Goal: Find contact information: Find contact information

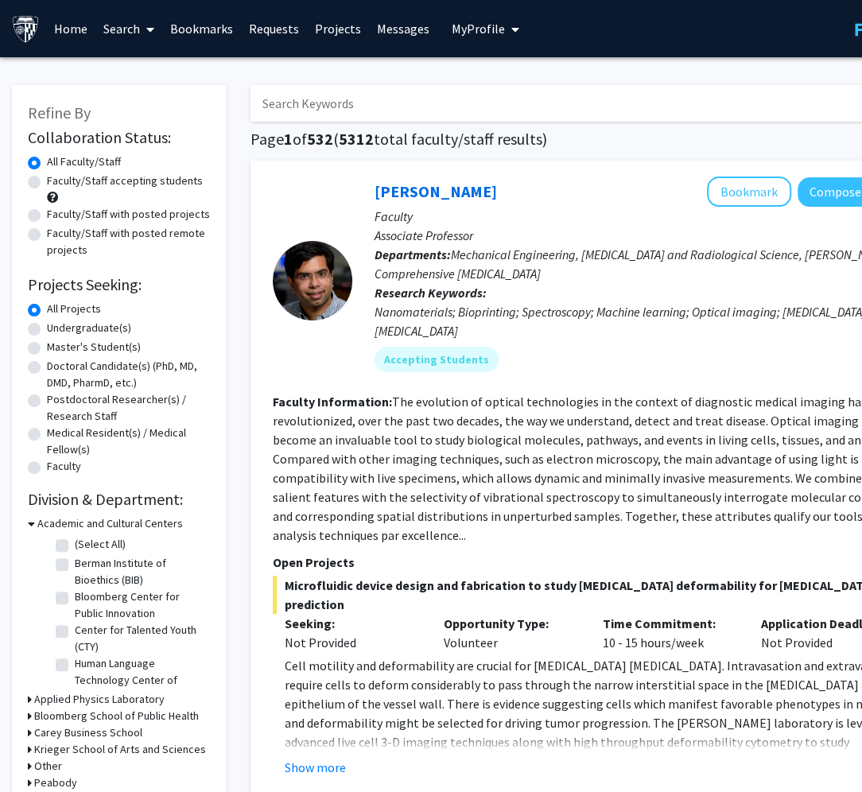
click at [187, 35] on link "Bookmarks" at bounding box center [201, 29] width 79 height 56
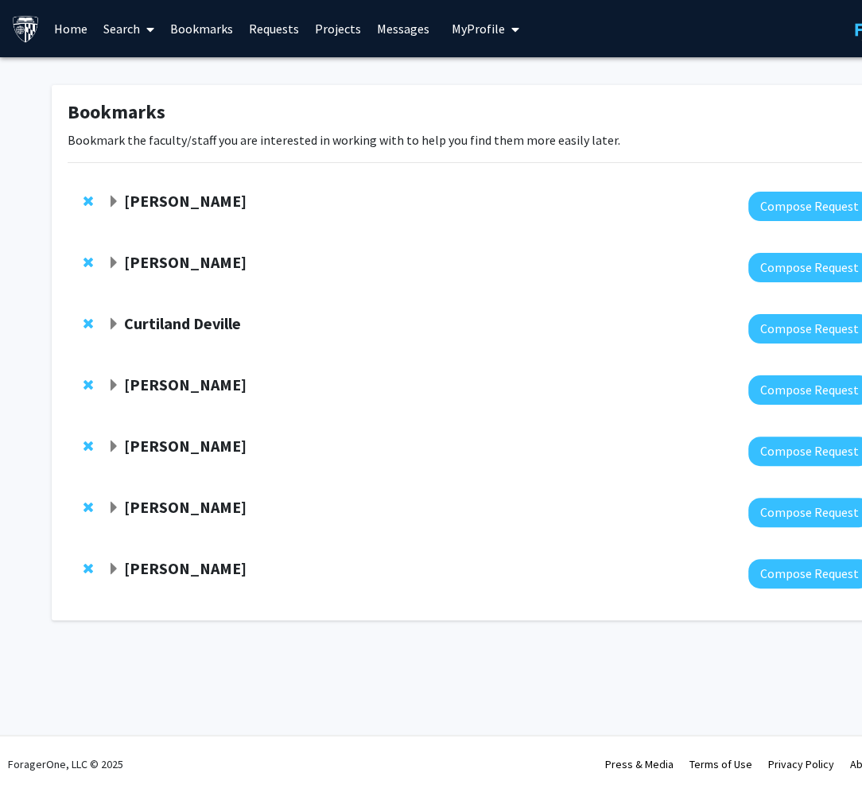
click at [159, 382] on strong "[PERSON_NAME]" at bounding box center [185, 384] width 122 height 20
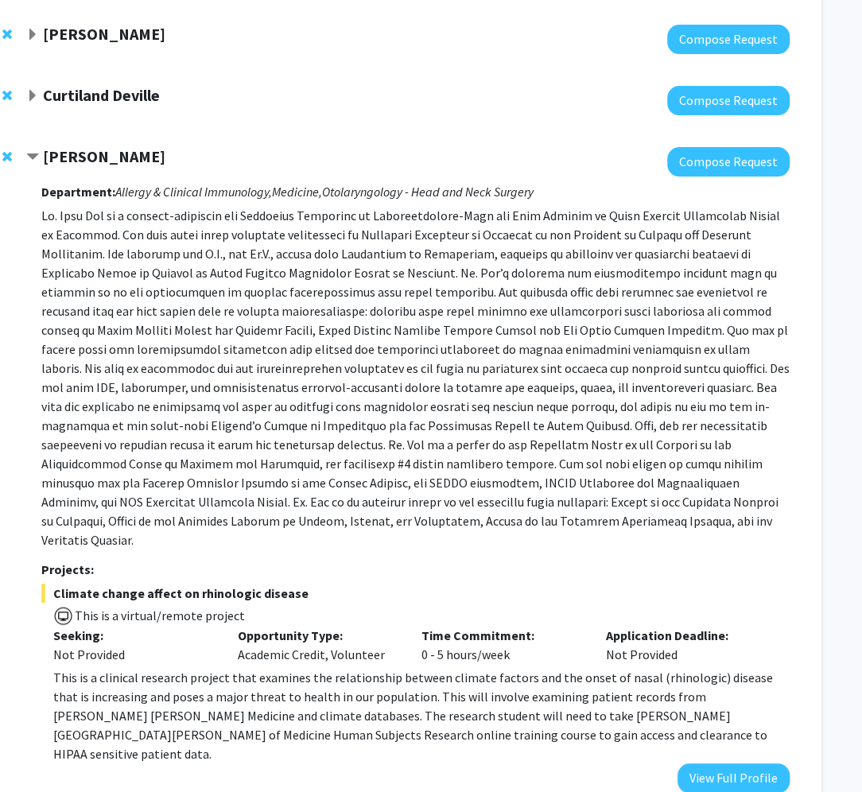
scroll to position [229, 81]
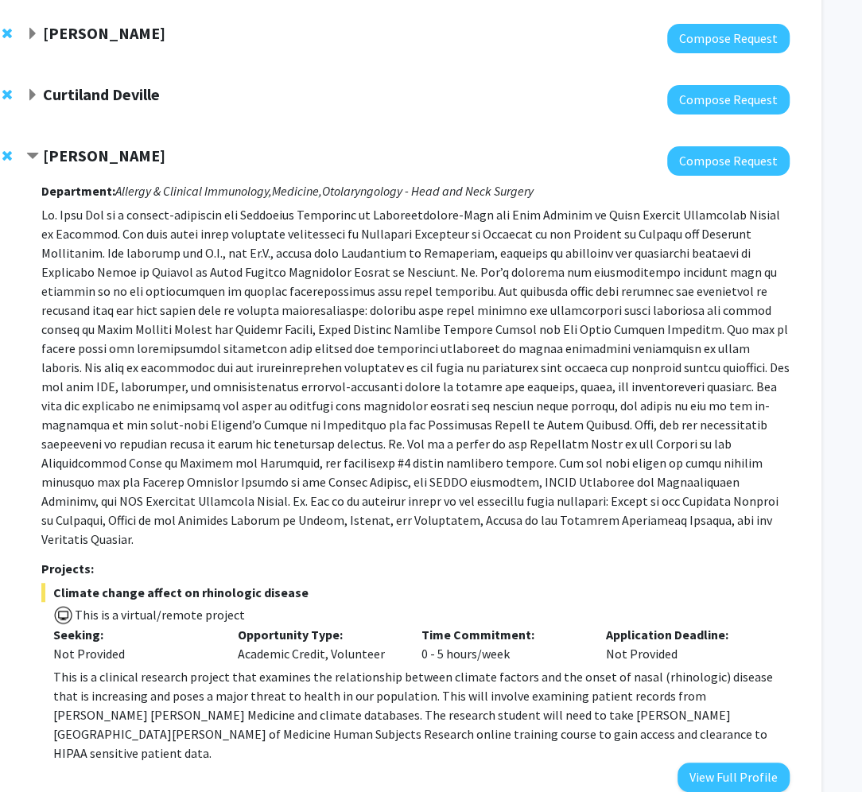
click at [43, 153] on strong "[PERSON_NAME]" at bounding box center [104, 155] width 122 height 20
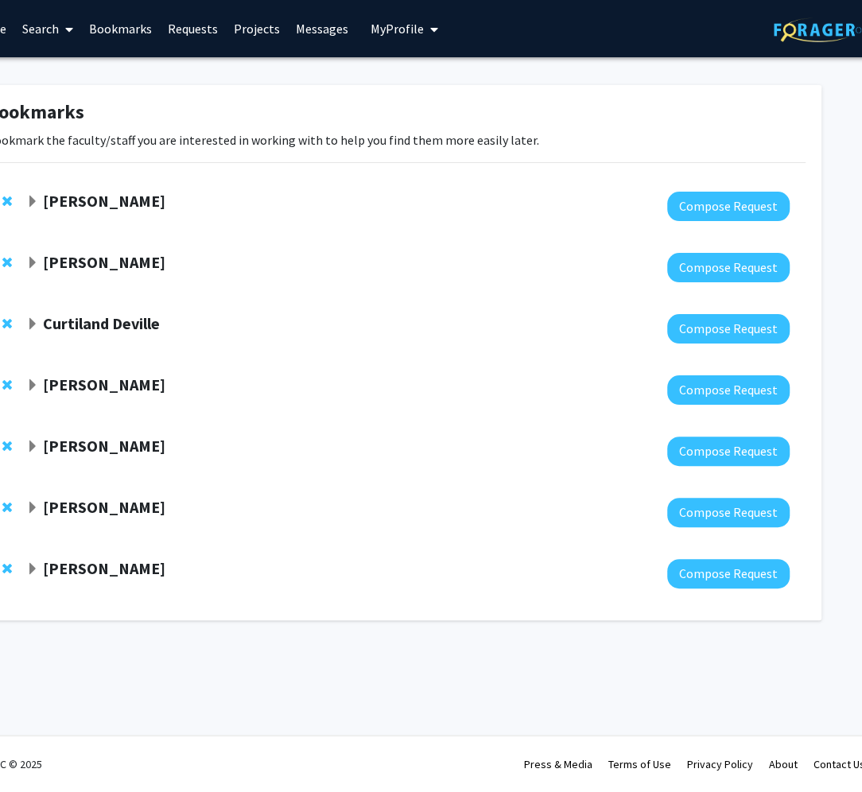
scroll to position [0, 81]
click at [32, 444] on span "Expand Michele Manahan Bookmark" at bounding box center [32, 446] width 13 height 13
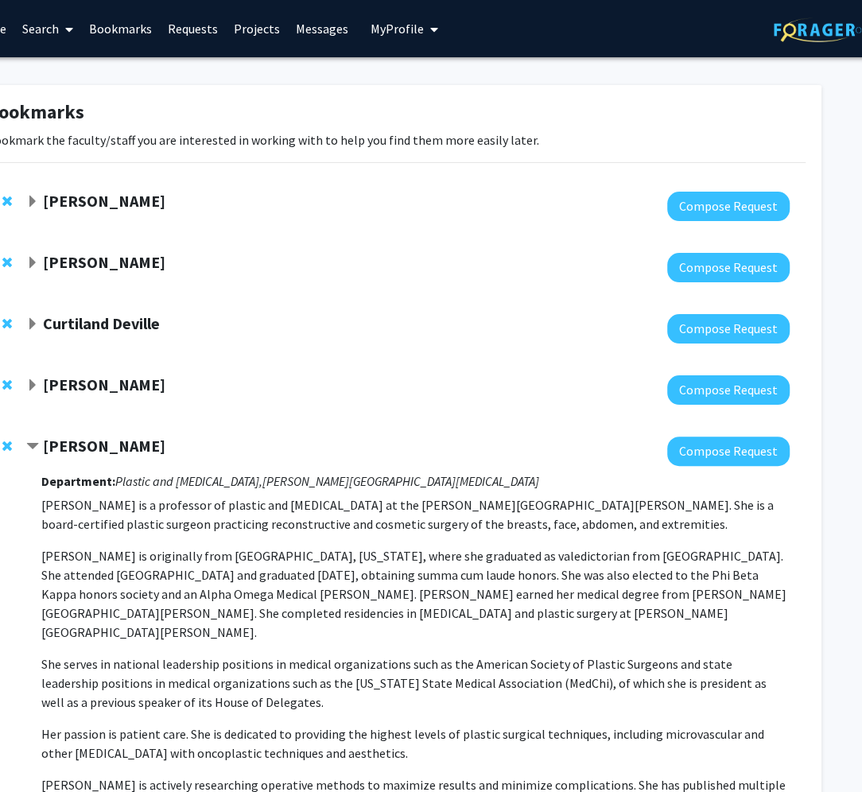
click at [32, 444] on span "Contract Michele Manahan Bookmark" at bounding box center [32, 446] width 13 height 13
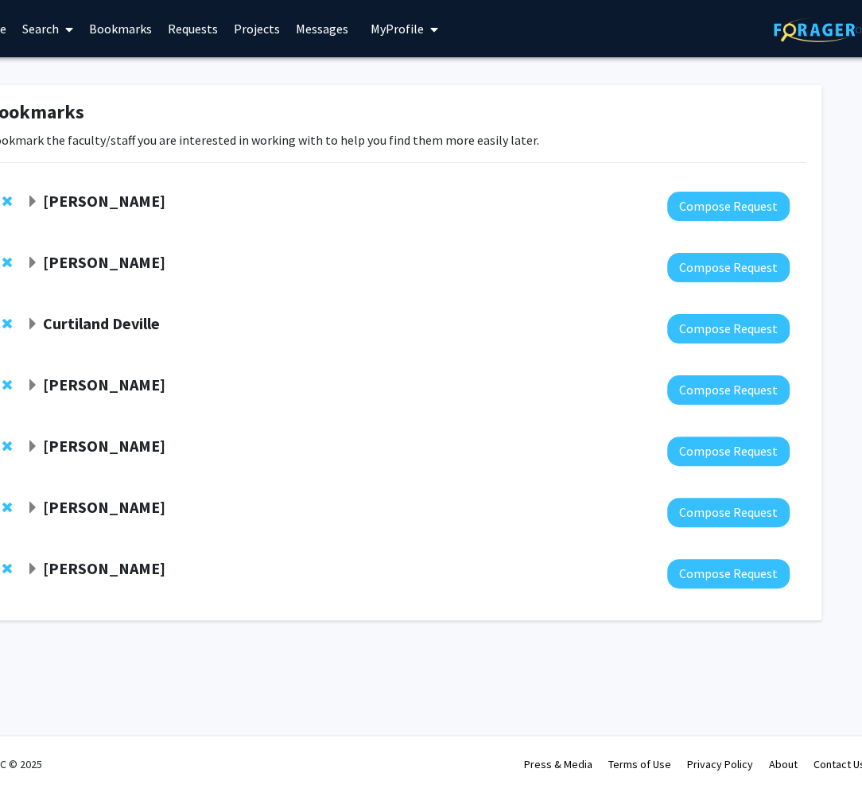
click at [33, 565] on span "Expand Victoria Paone Bookmark" at bounding box center [32, 569] width 13 height 13
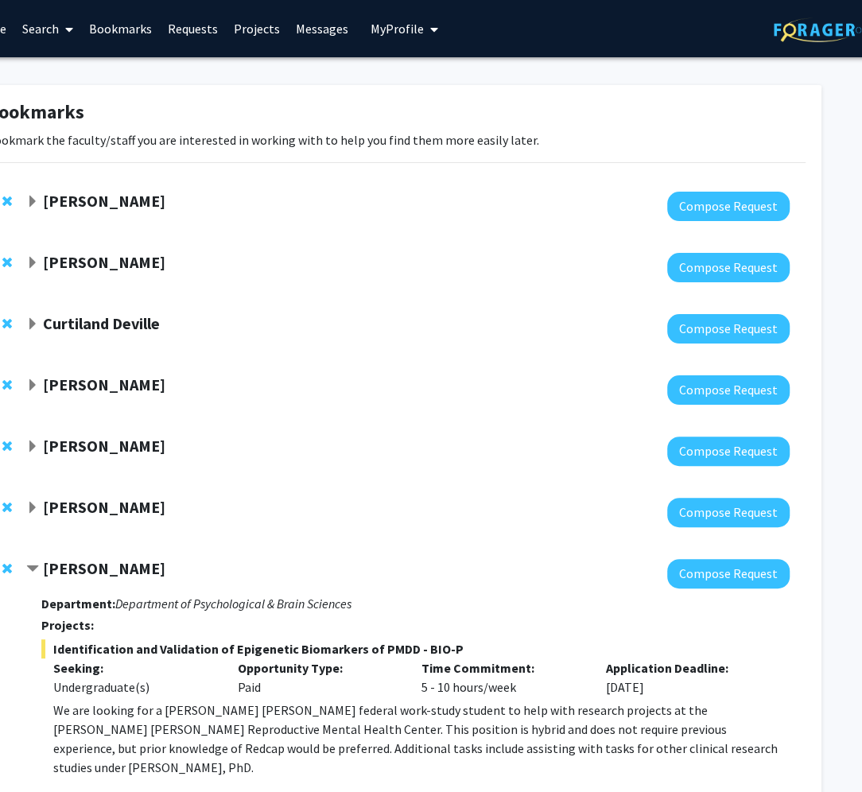
scroll to position [173, 81]
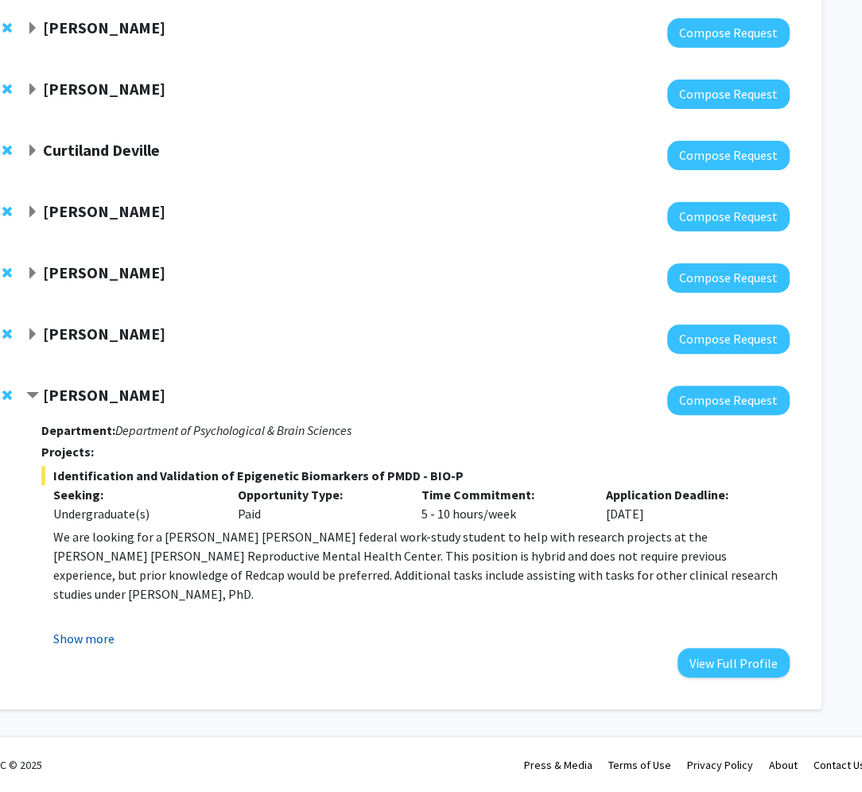
click at [82, 643] on button "Show more" at bounding box center [83, 638] width 61 height 19
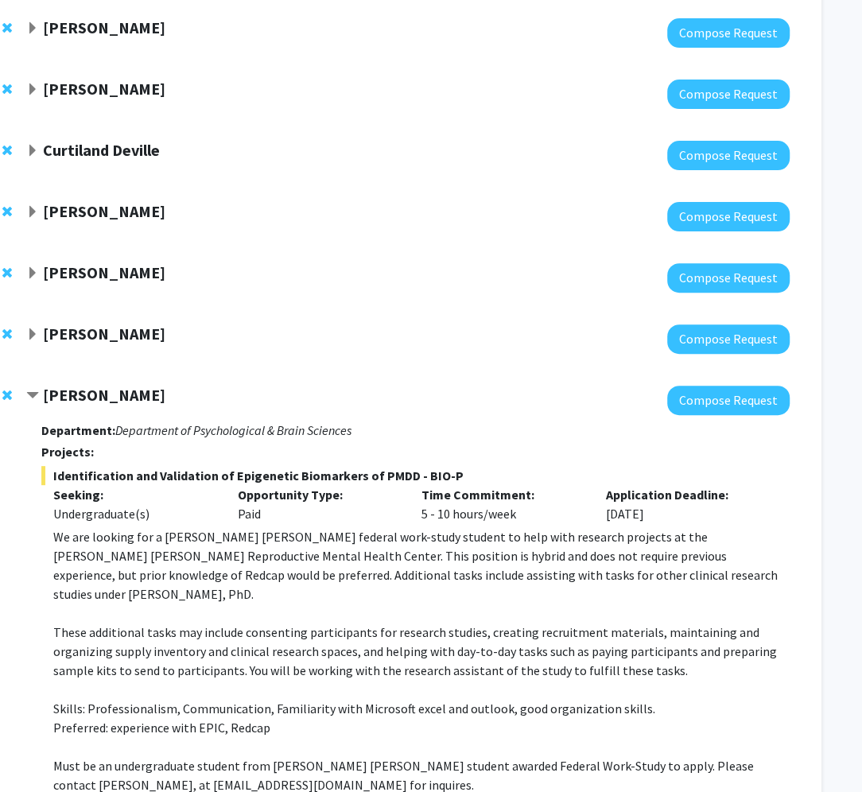
scroll to position [326, 81]
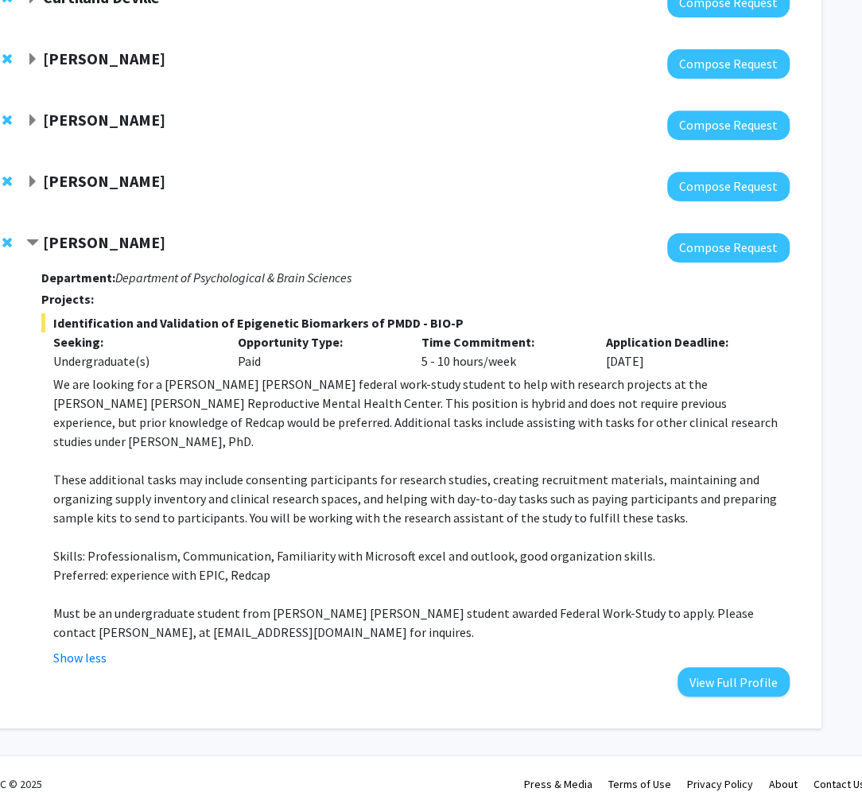
click at [37, 244] on span "Contract Victoria Paone Bookmark" at bounding box center [32, 243] width 13 height 13
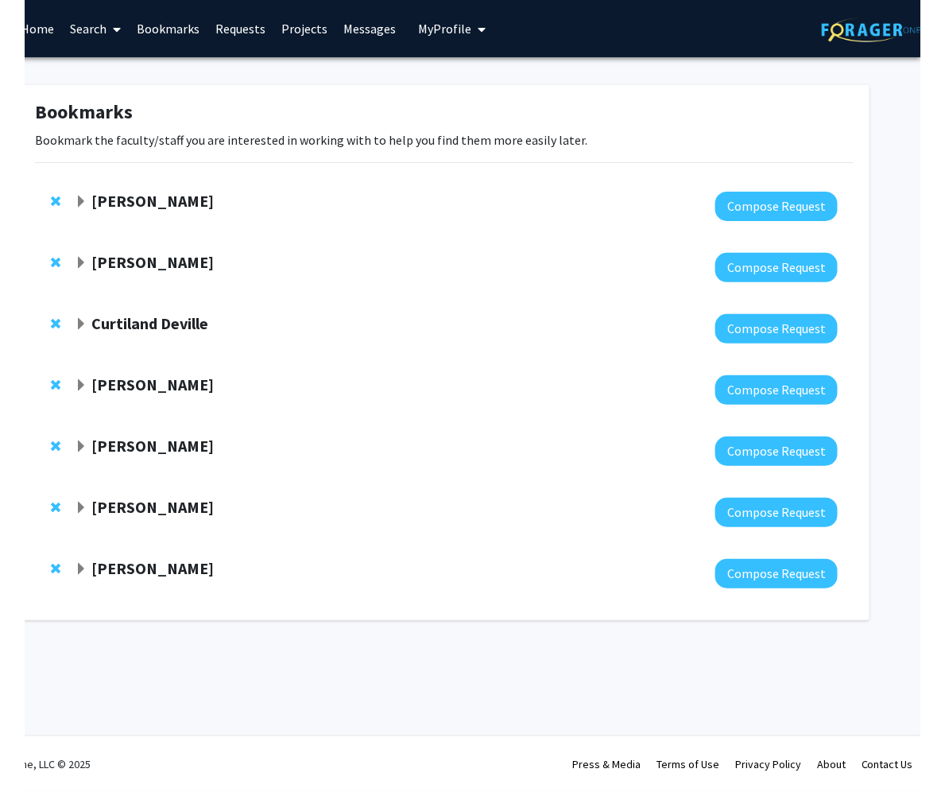
scroll to position [0, 9]
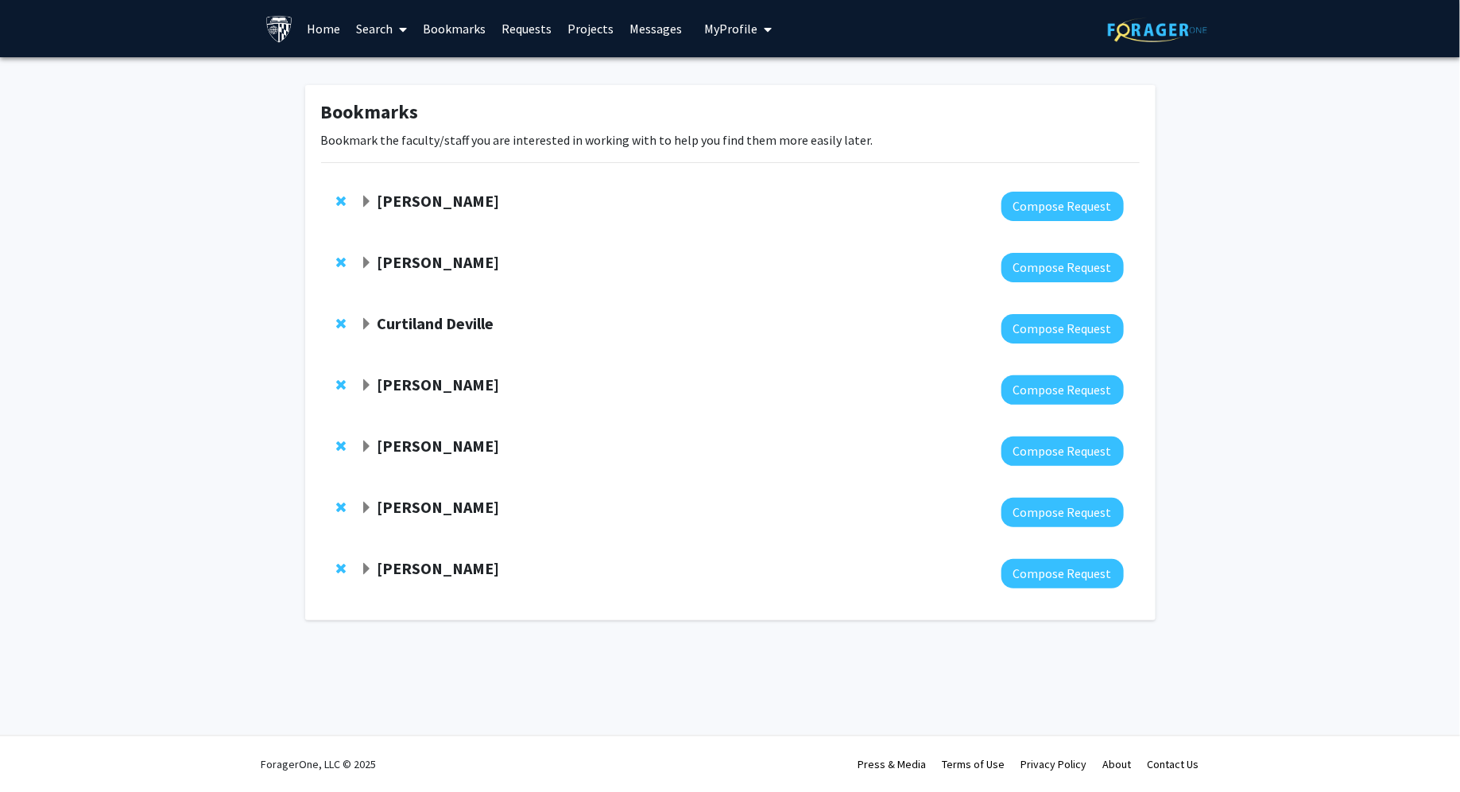
click at [368, 572] on span "Expand Victoria Paone Bookmark" at bounding box center [366, 569] width 13 height 13
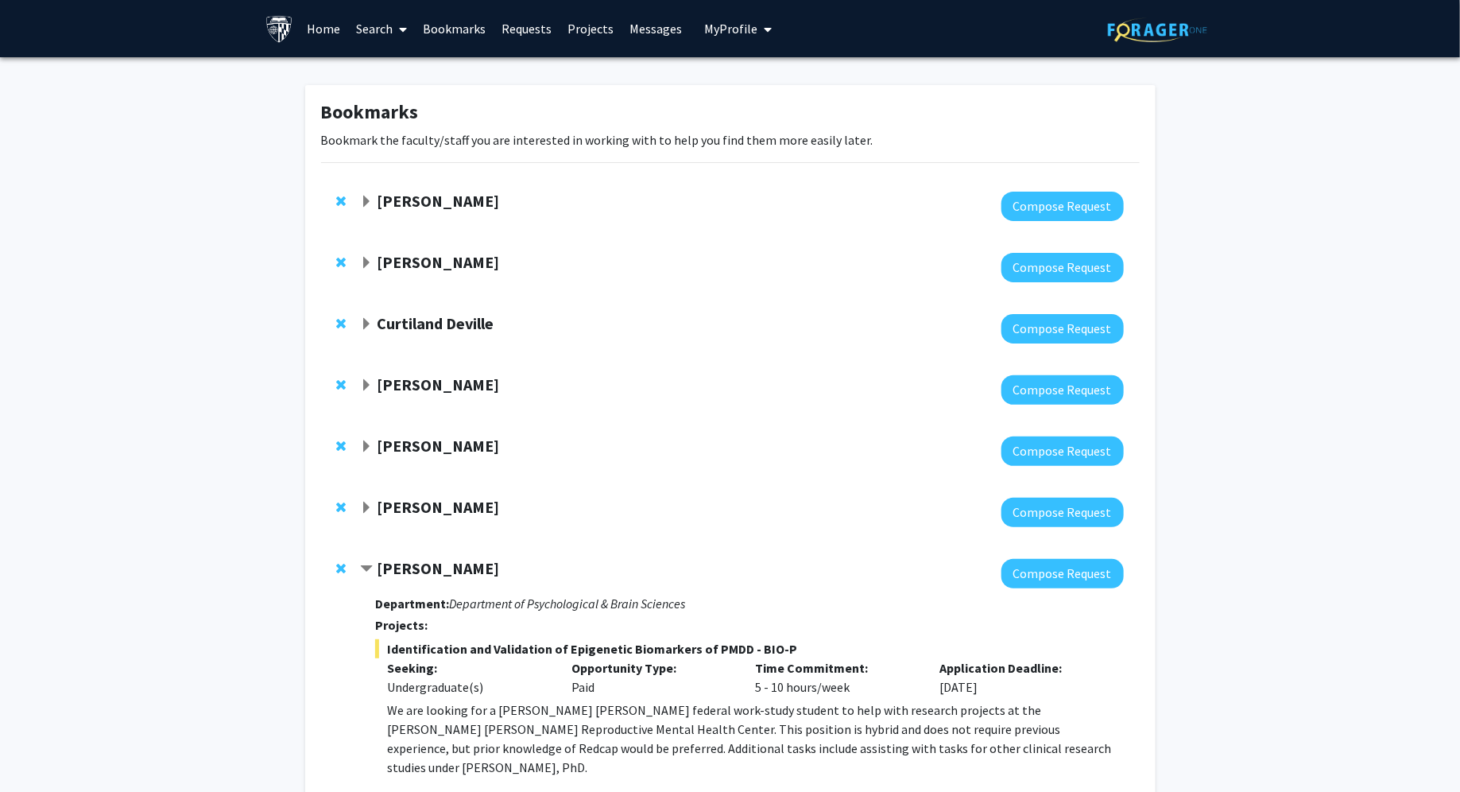
scroll to position [173, 0]
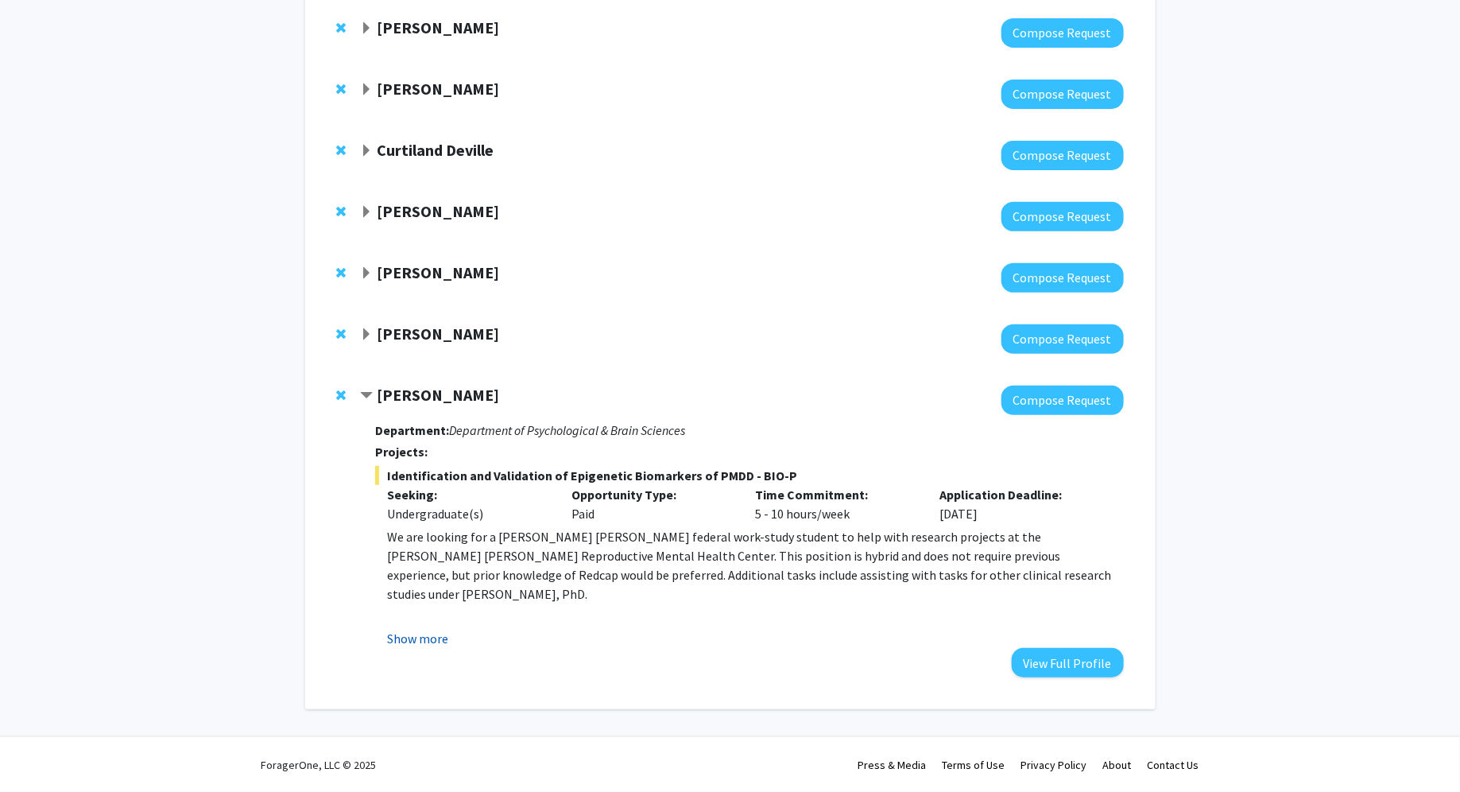
click at [414, 638] on button "Show more" at bounding box center [417, 638] width 61 height 19
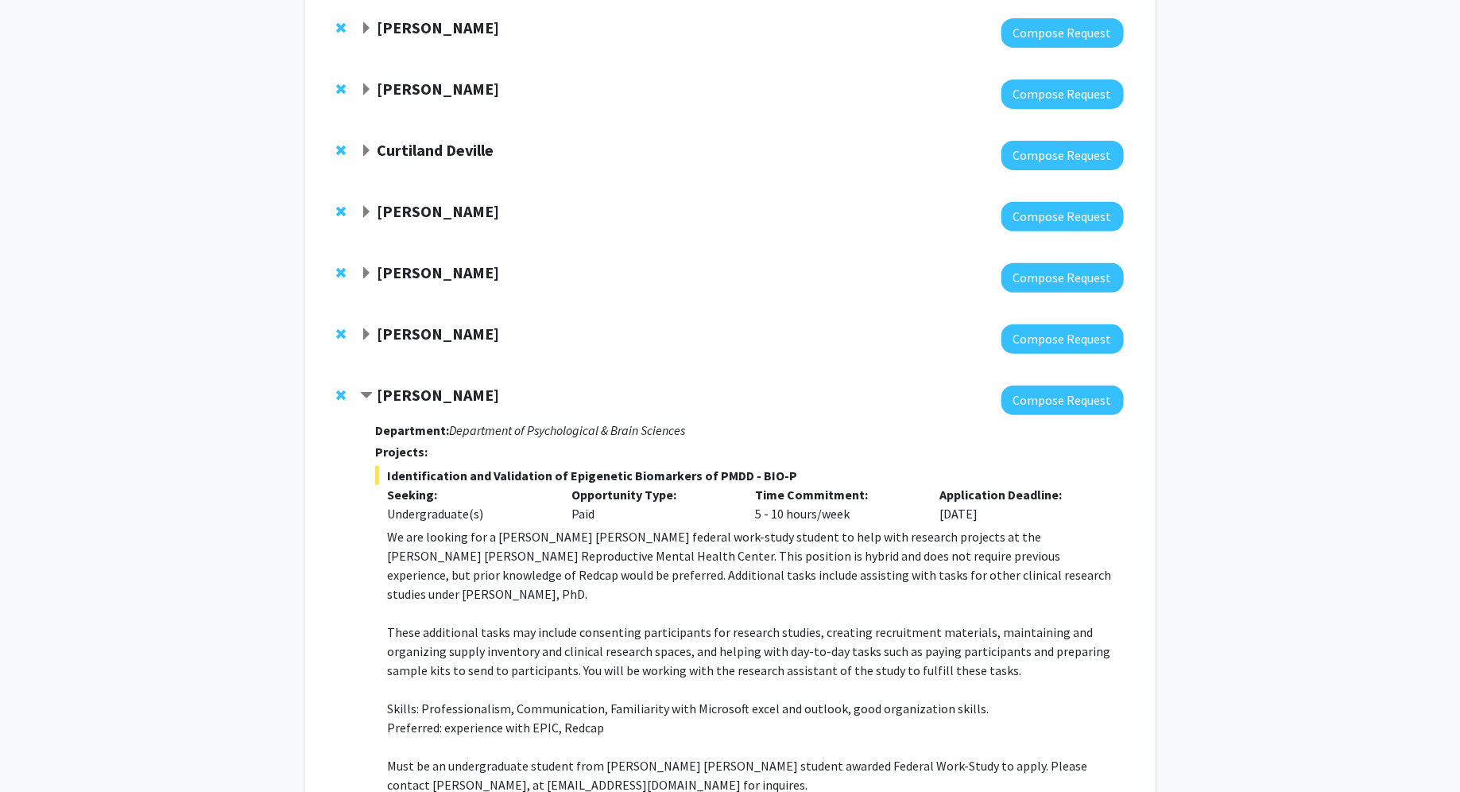
scroll to position [326, 0]
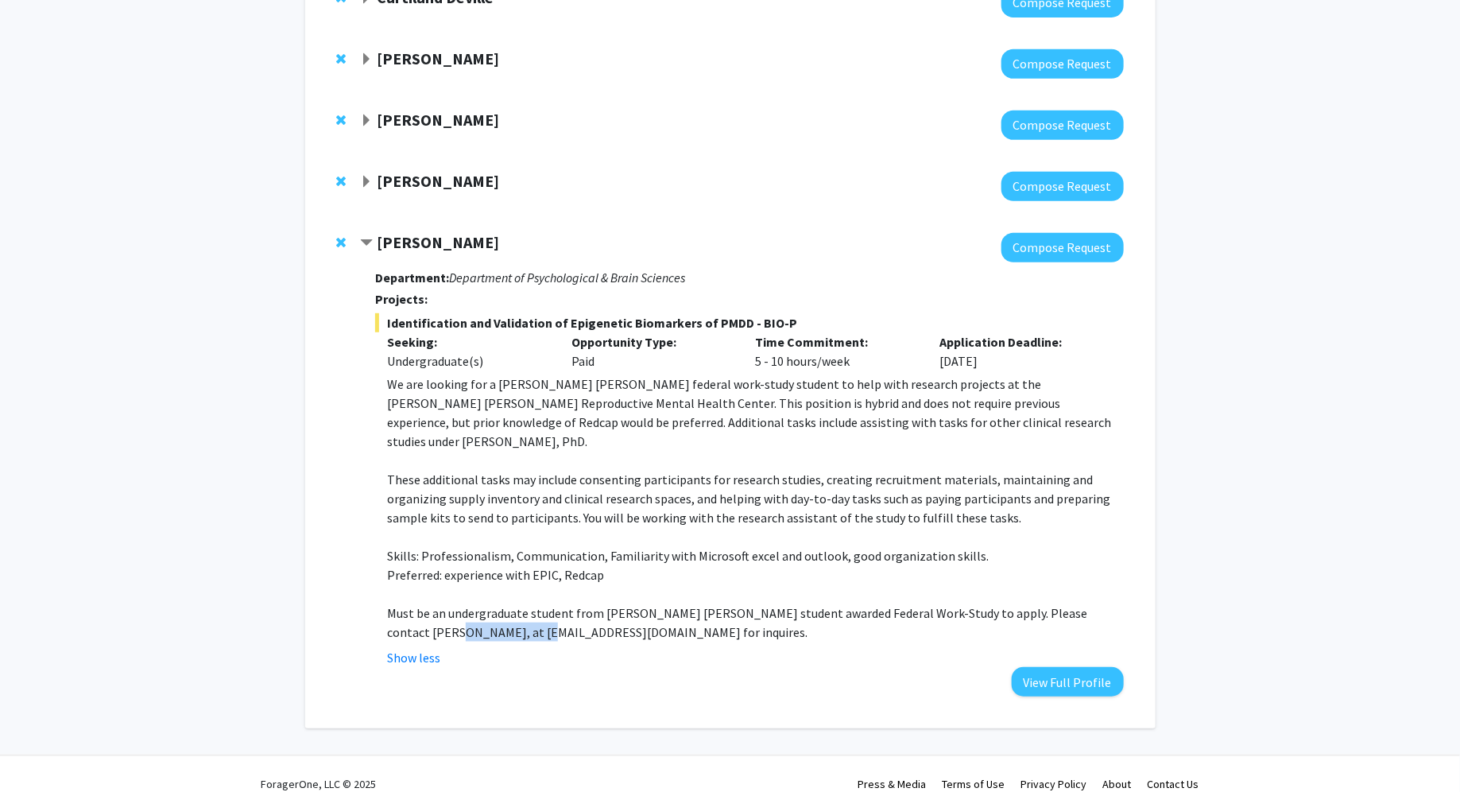
drag, startPoint x: 386, startPoint y: 613, endPoint x: 484, endPoint y: 613, distance: 98.6
click at [484, 613] on fg-read-more "We are looking for a Johns Hopkins federal work-study student to help with rese…" at bounding box center [749, 520] width 748 height 293
copy p "vpaone1@jhu.edu"
click at [370, 238] on span "Contract Victoria Paone Bookmark" at bounding box center [366, 243] width 13 height 13
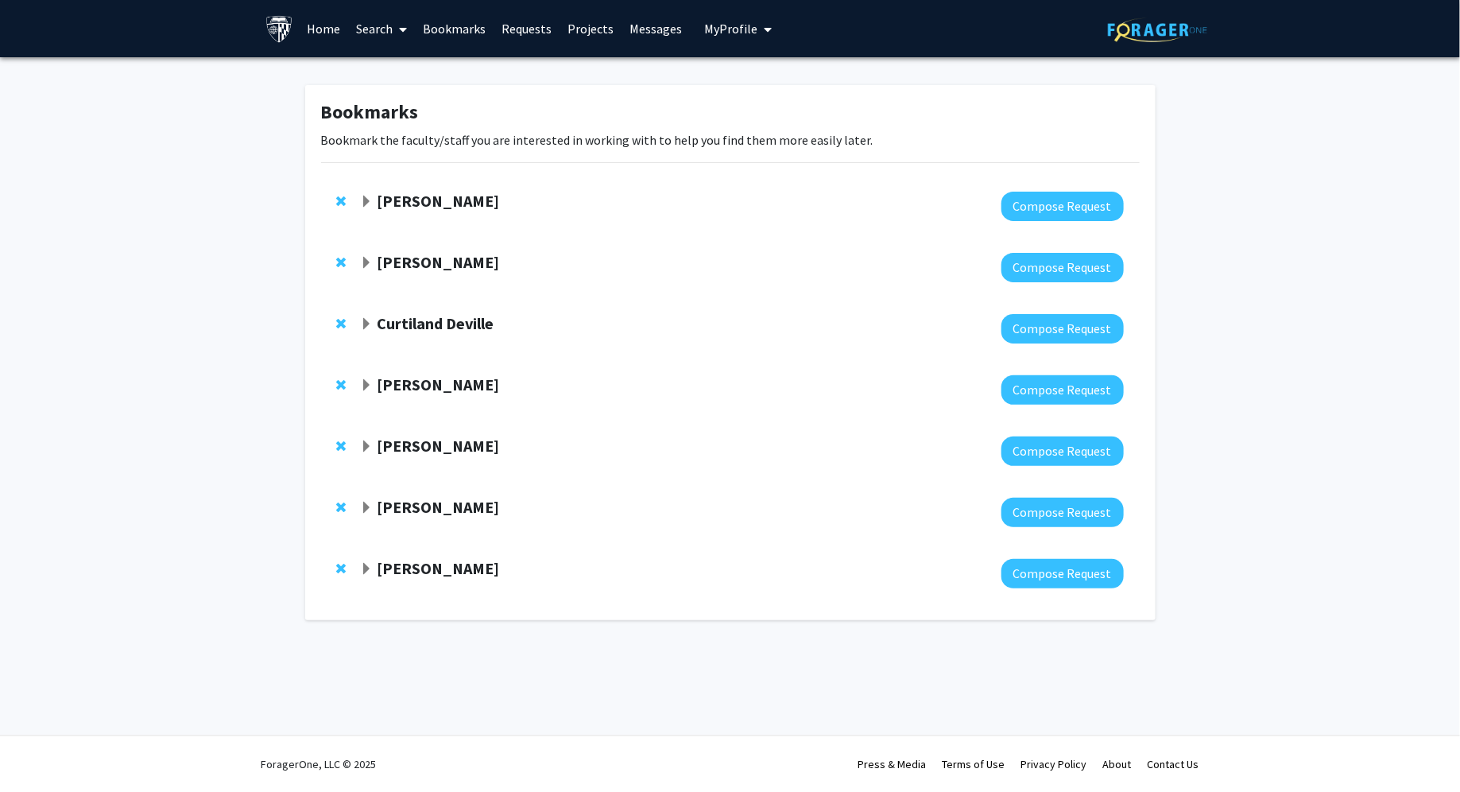
click at [370, 395] on div at bounding box center [741, 389] width 763 height 29
click at [366, 384] on span "Expand Jean Kim Bookmark" at bounding box center [366, 385] width 13 height 13
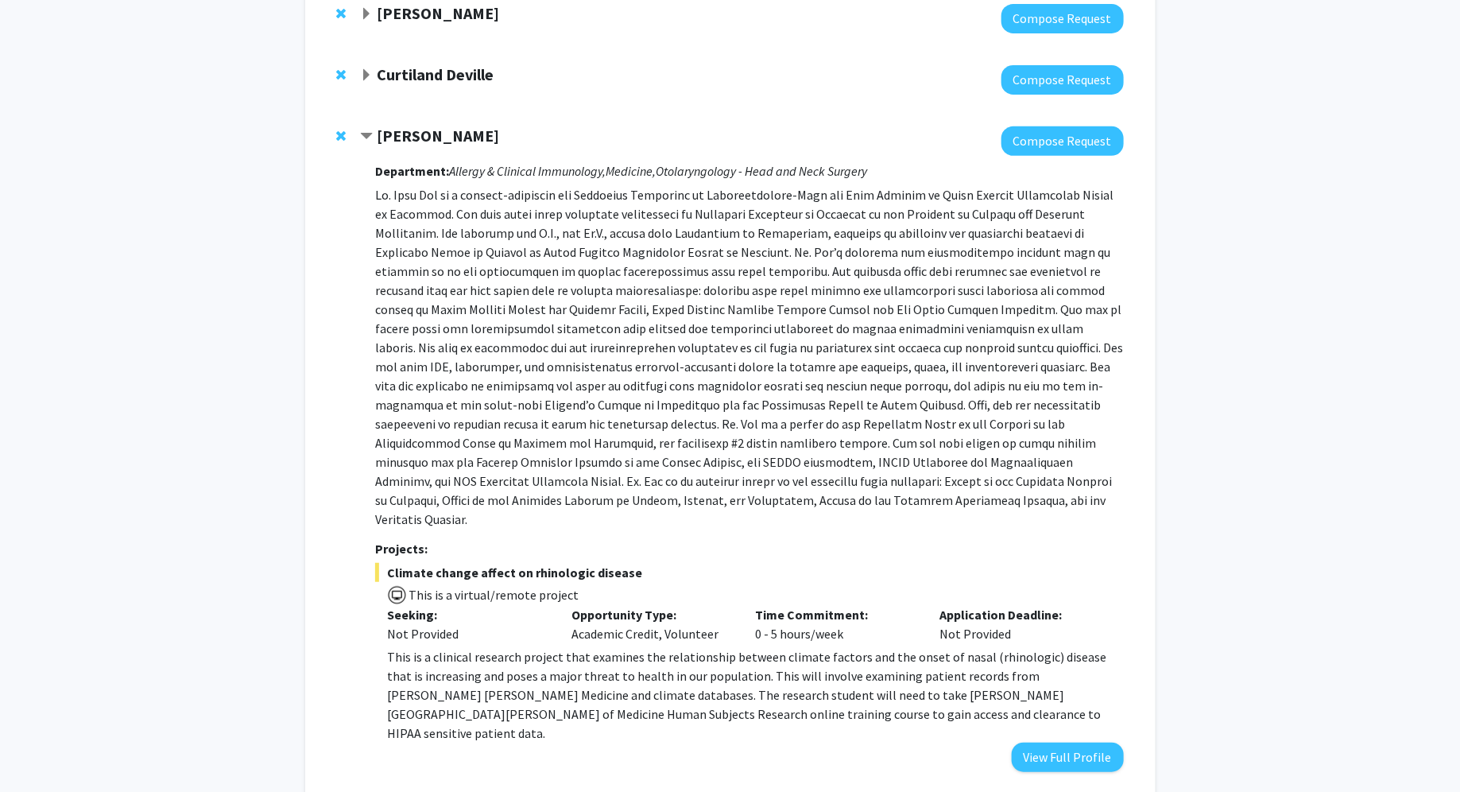
scroll to position [250, 0]
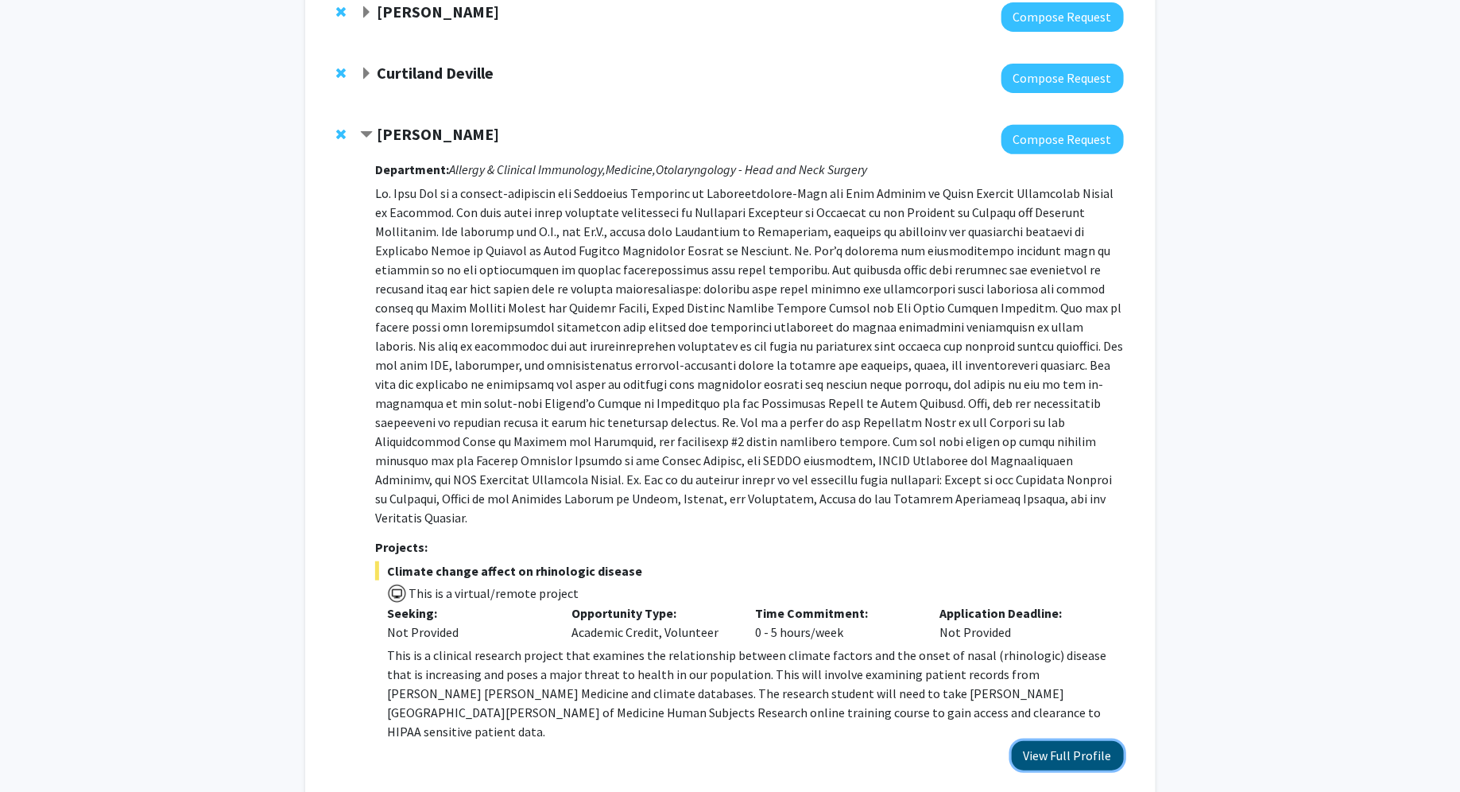
click at [1086, 741] on button "View Full Profile" at bounding box center [1068, 755] width 112 height 29
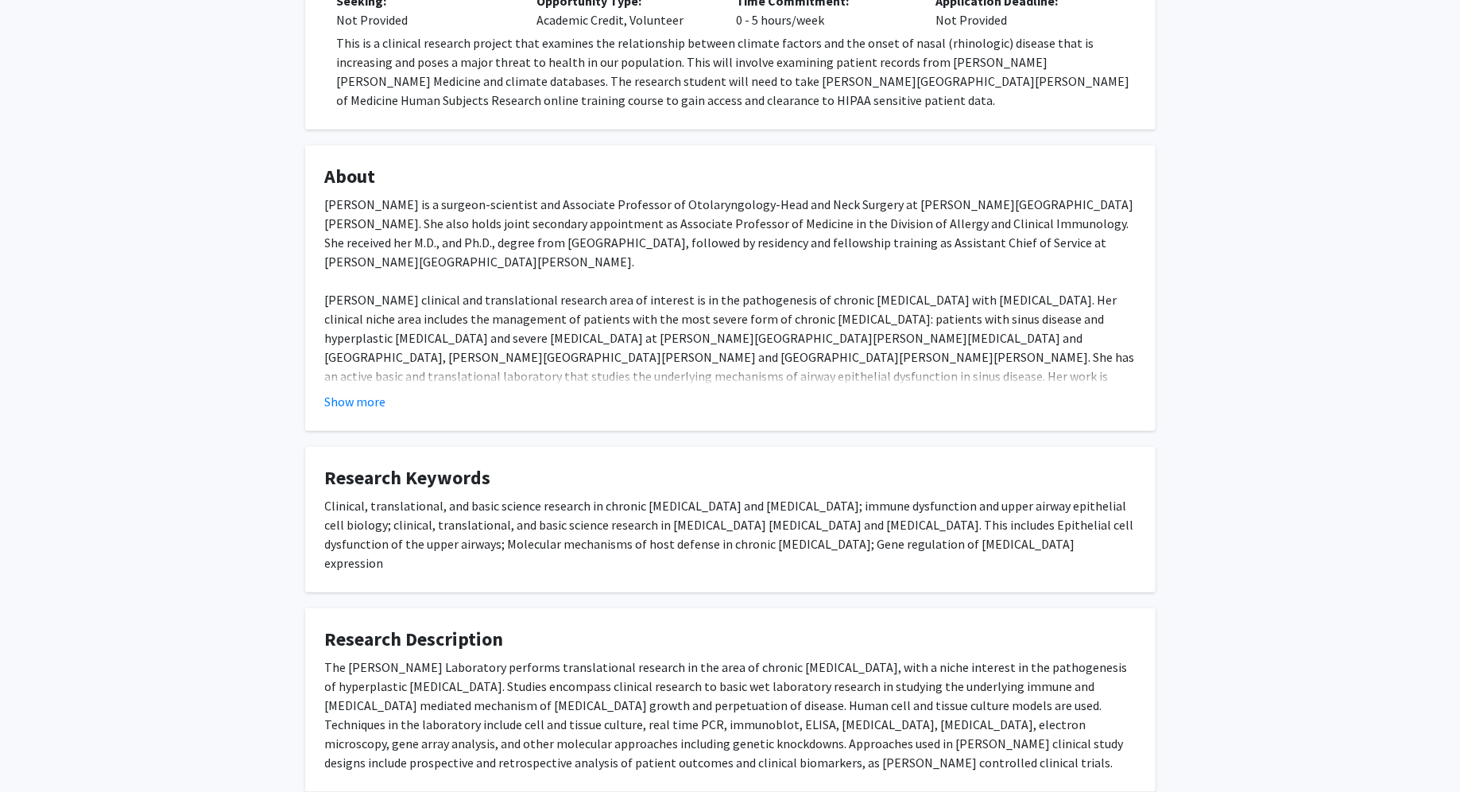
scroll to position [467, 0]
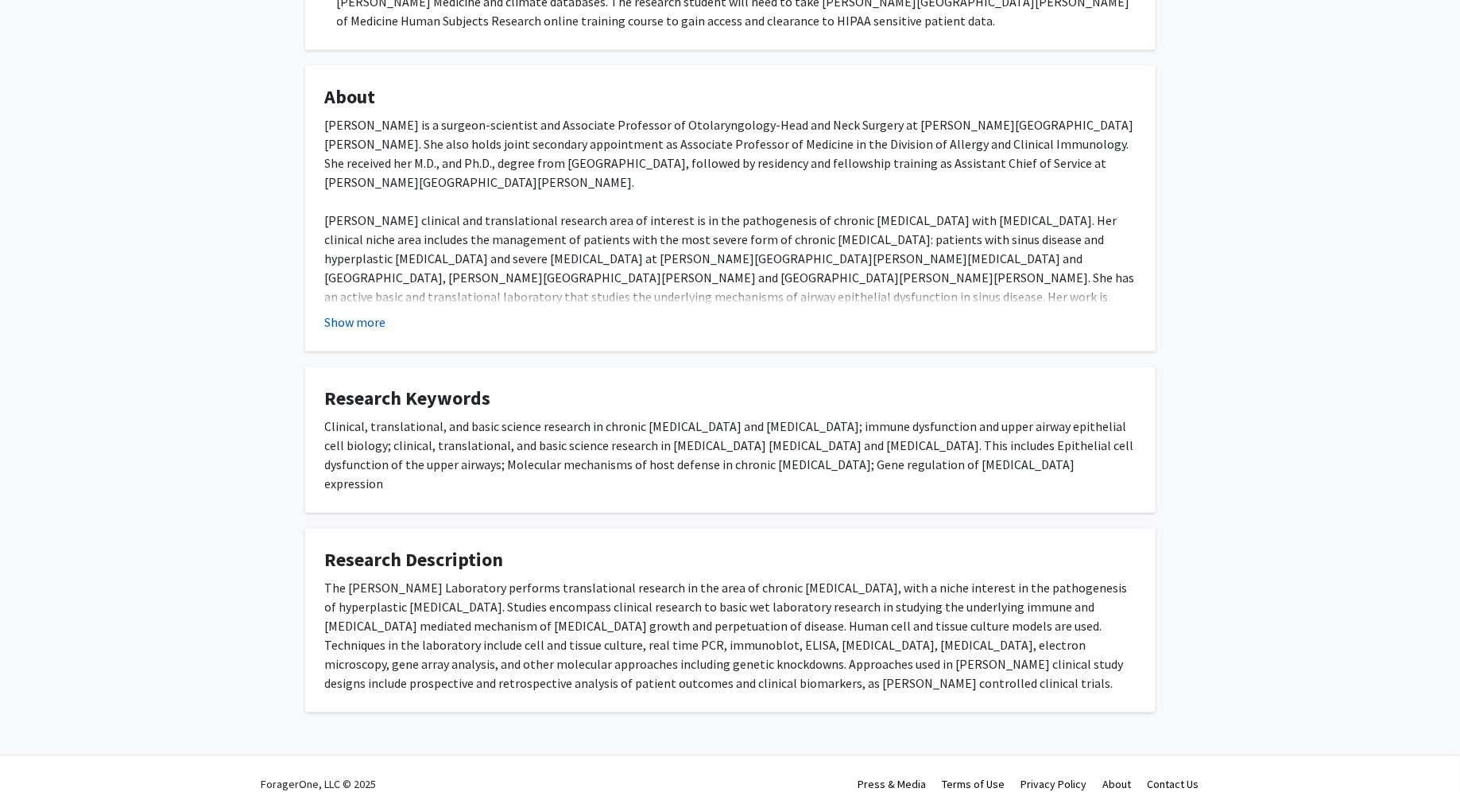
click at [358, 324] on button "Show more" at bounding box center [355, 321] width 61 height 19
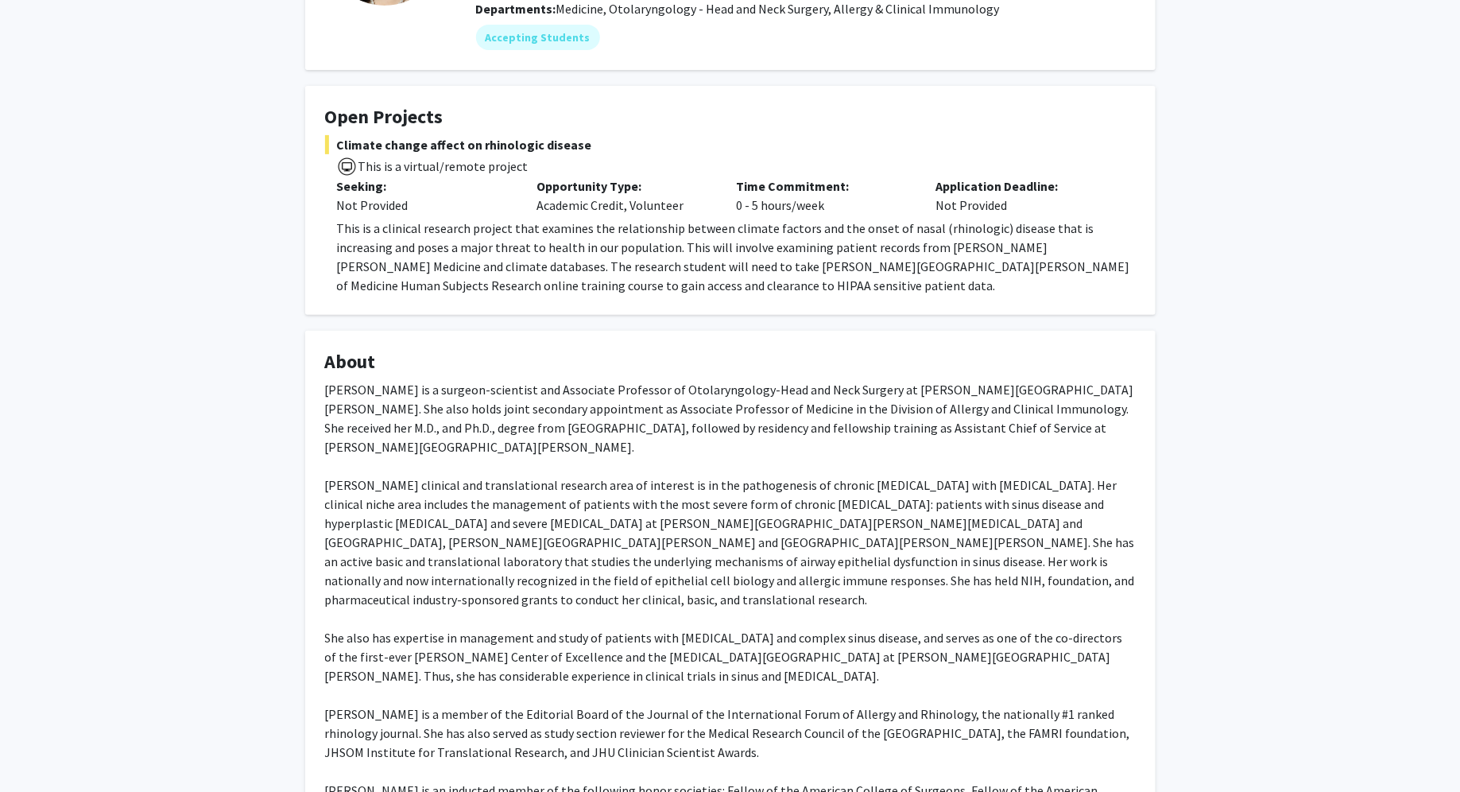
scroll to position [0, 0]
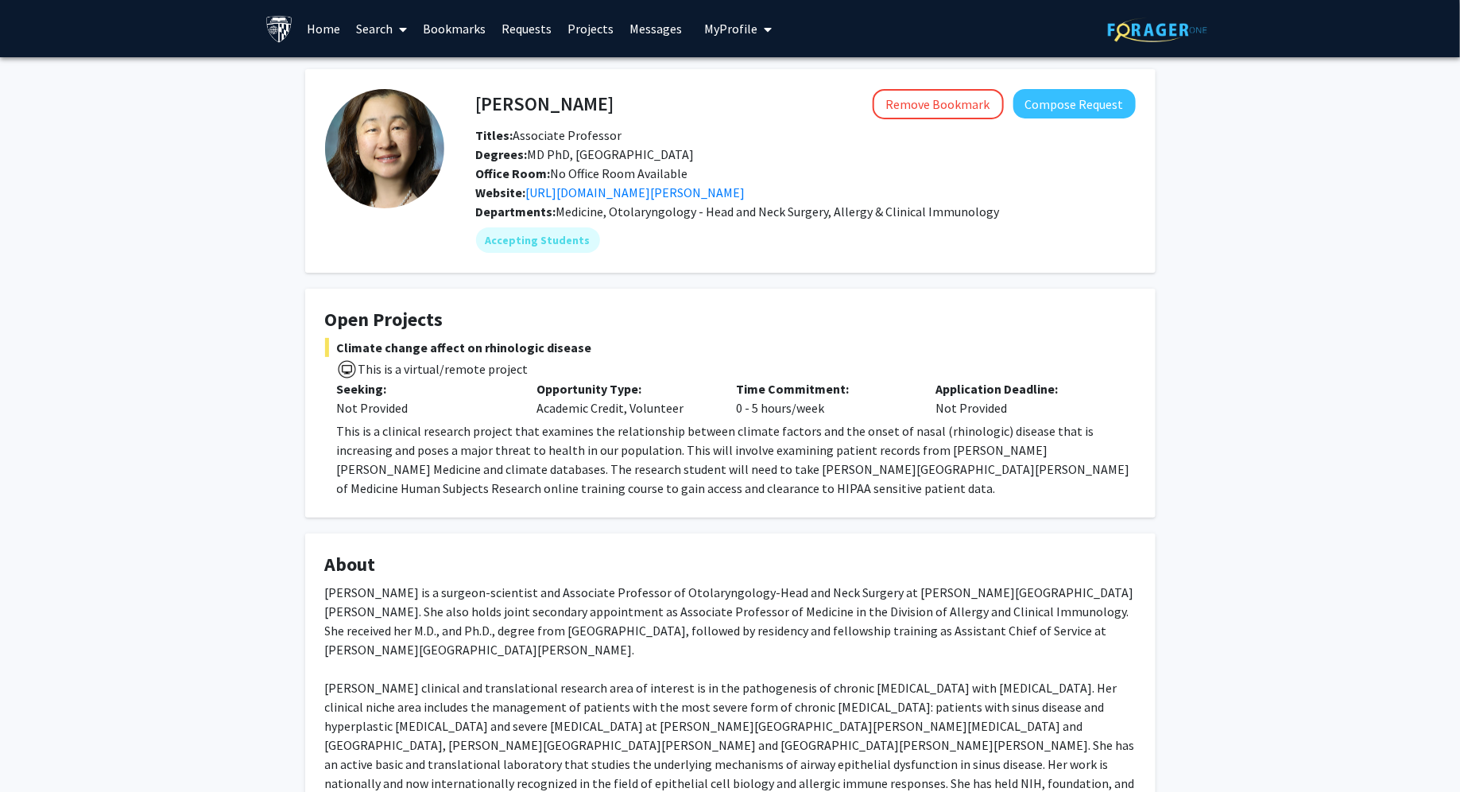
click at [442, 29] on link "Bookmarks" at bounding box center [454, 29] width 79 height 56
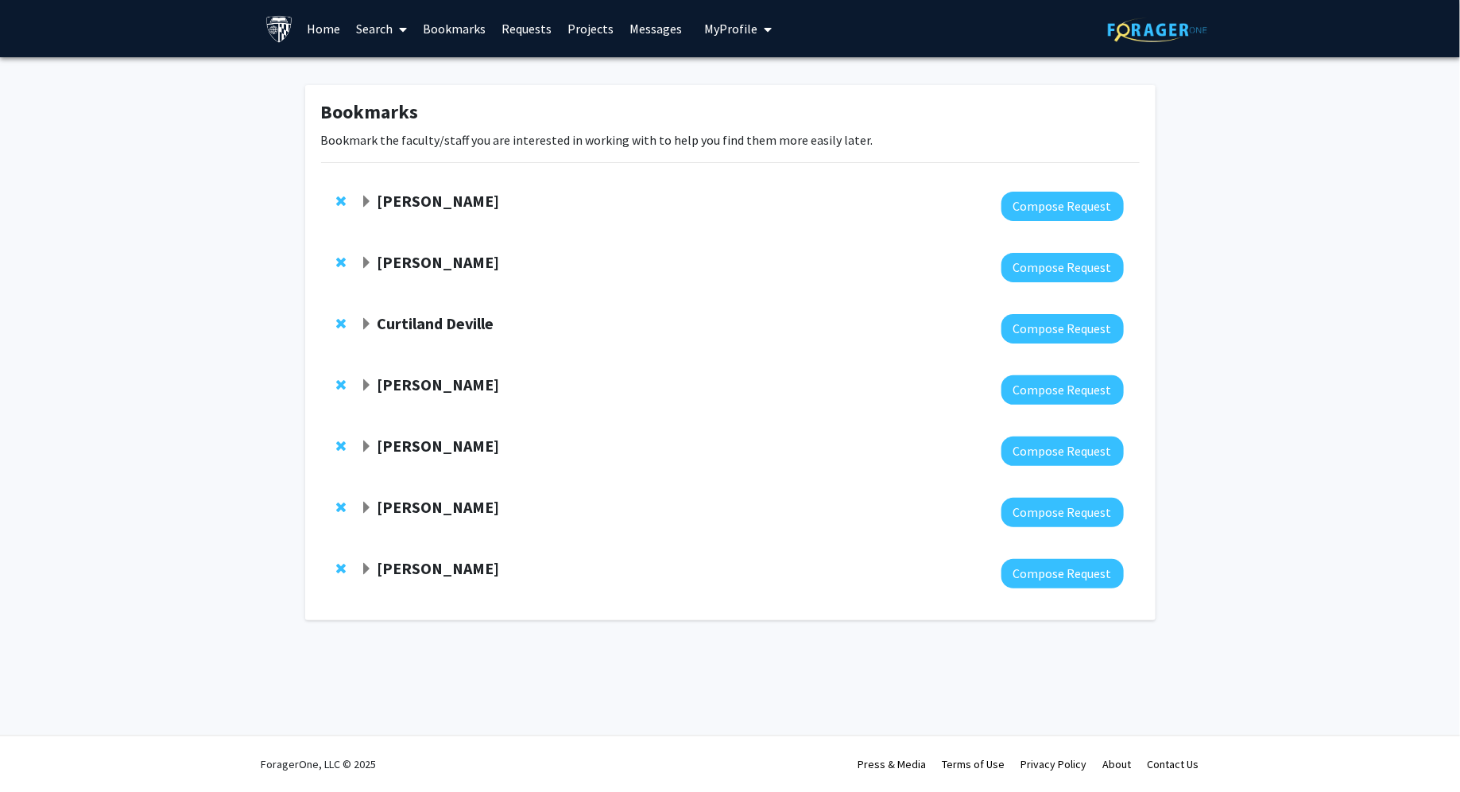
click at [366, 261] on span "Expand Fenan Rassu Bookmark" at bounding box center [366, 263] width 13 height 13
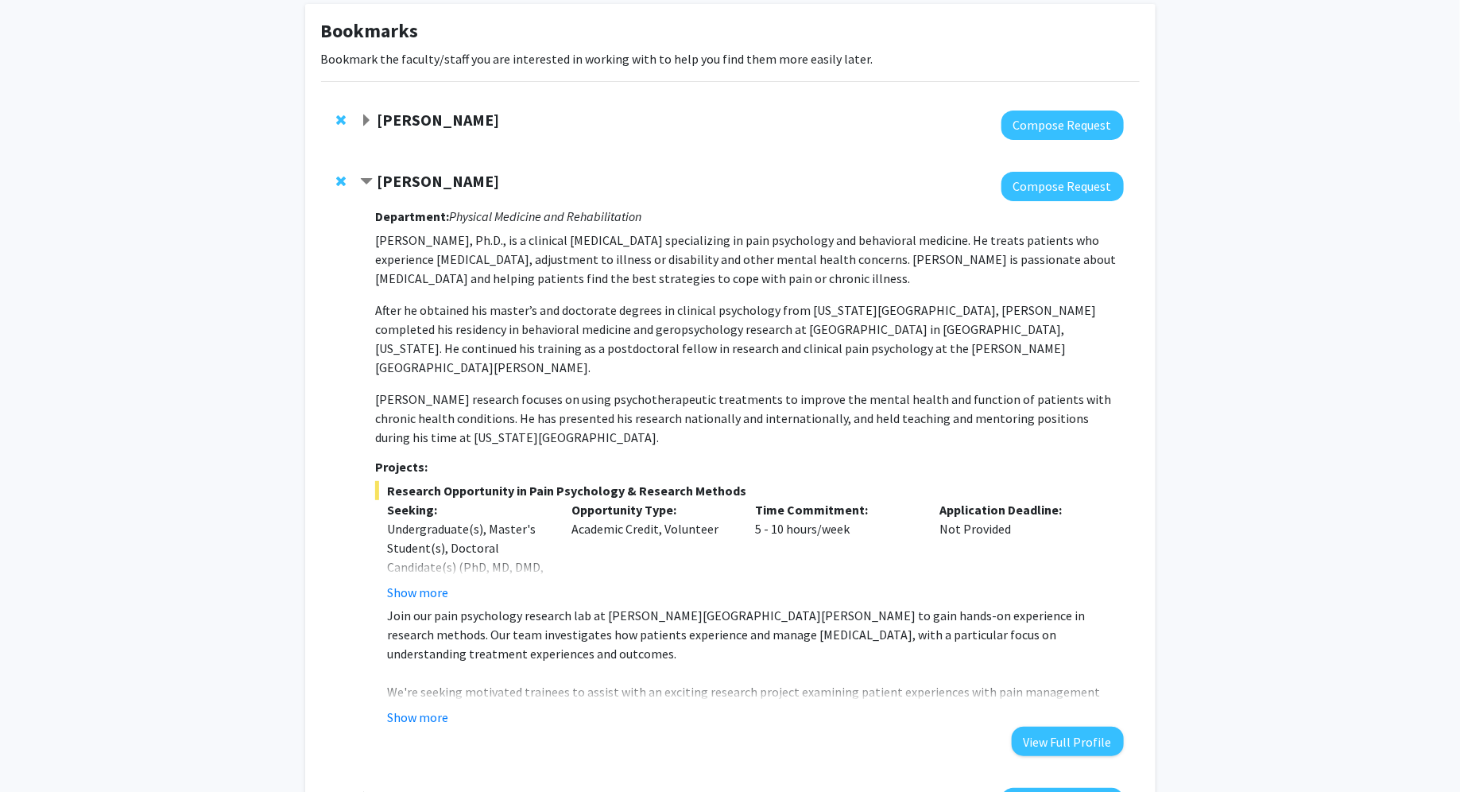
scroll to position [94, 0]
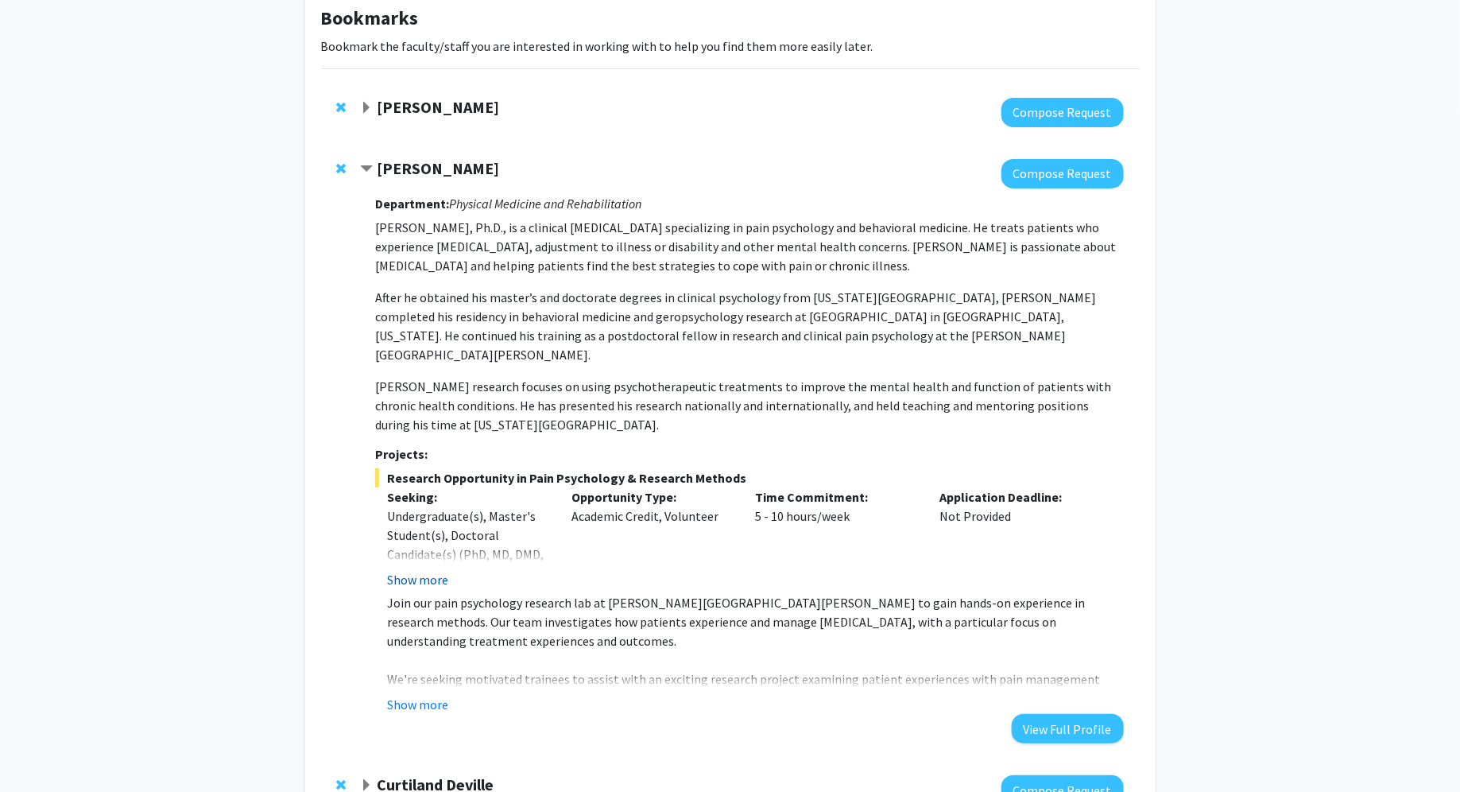
click at [417, 570] on button "Show more" at bounding box center [417, 579] width 61 height 19
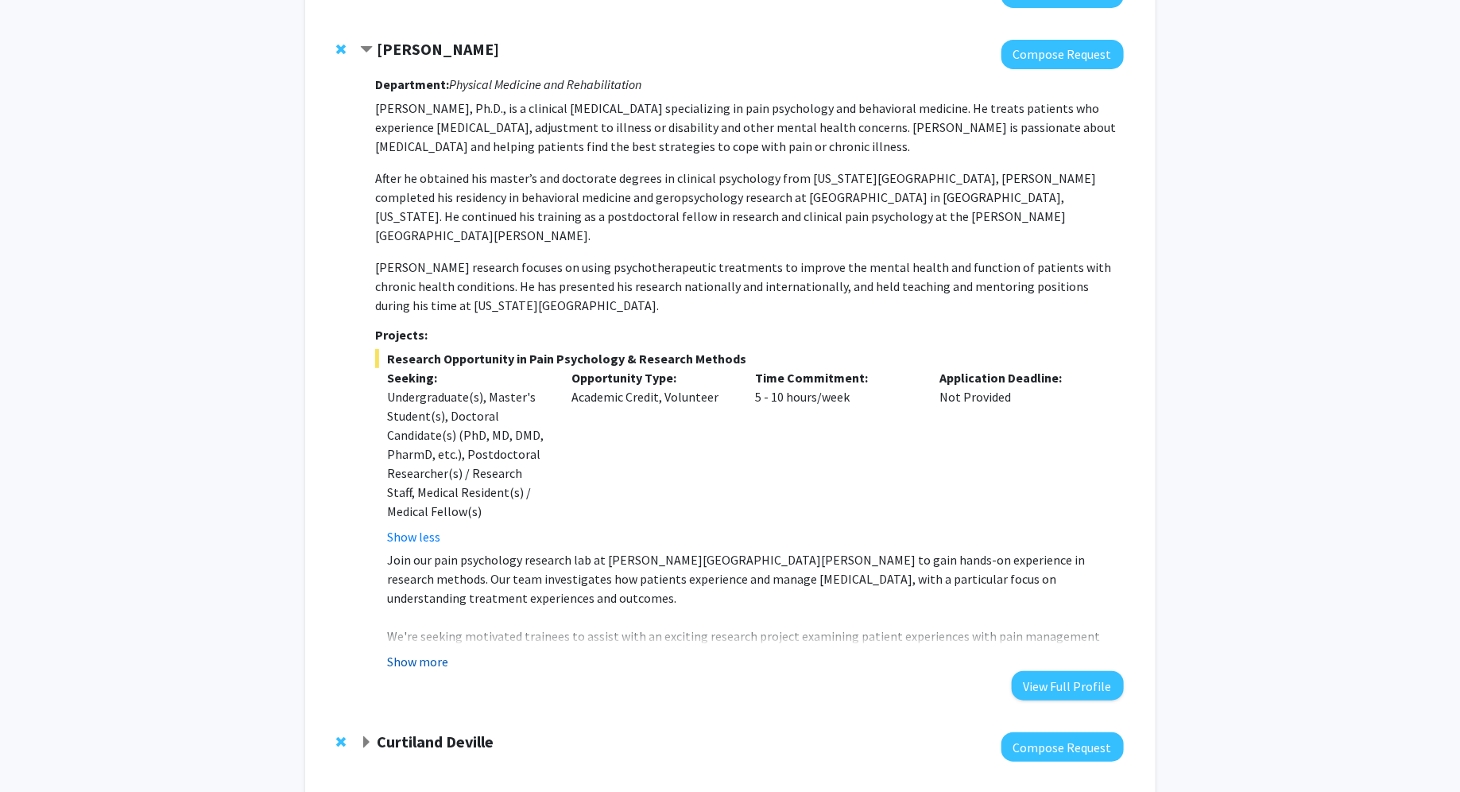
click at [424, 652] on button "Show more" at bounding box center [417, 661] width 61 height 19
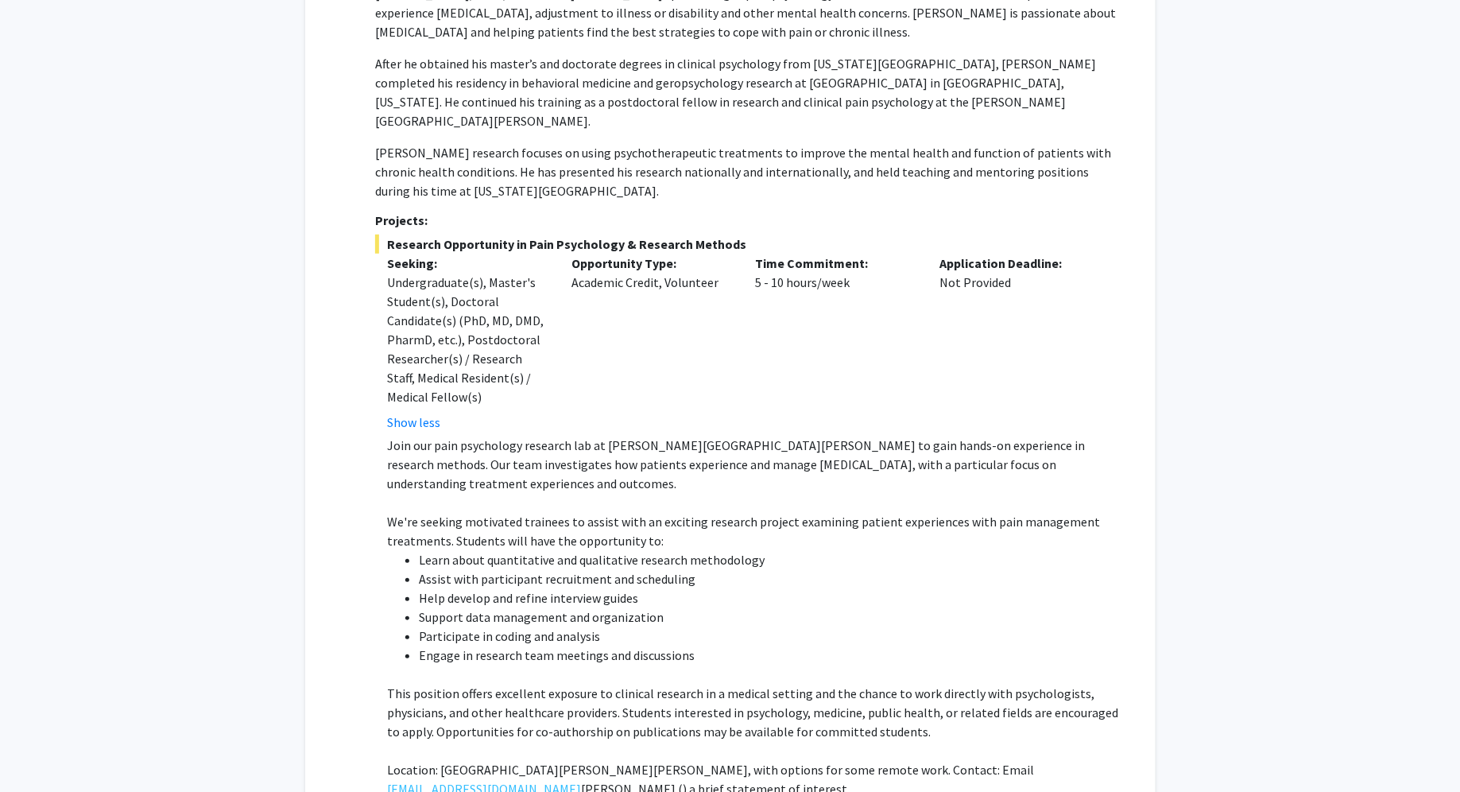
scroll to position [323, 0]
